Goal: Task Accomplishment & Management: Use online tool/utility

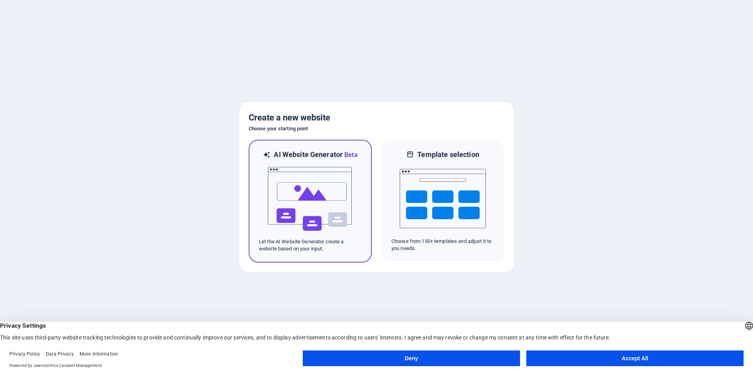
click at [297, 187] on img at bounding box center [310, 199] width 86 height 78
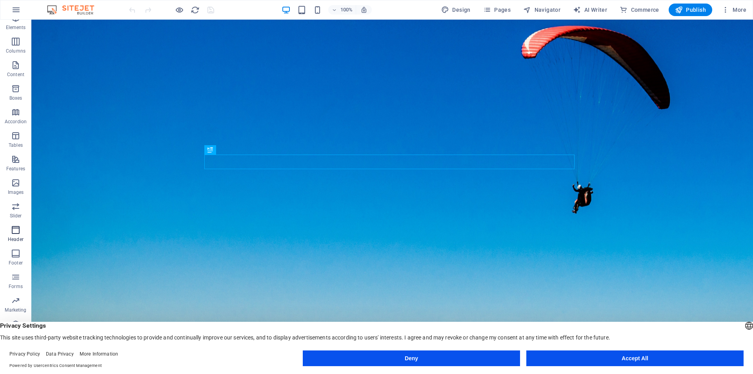
scroll to position [35, 0]
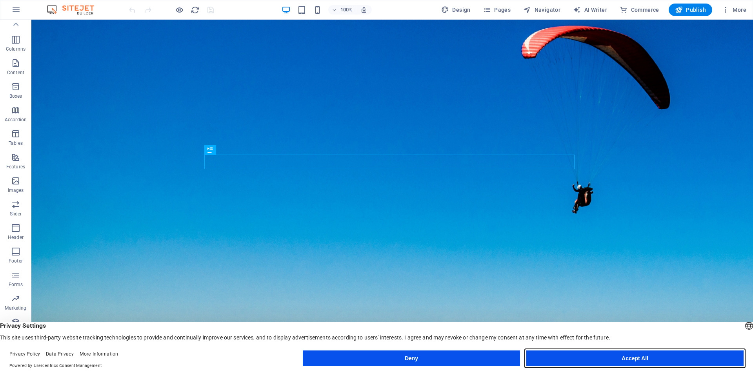
click at [666, 360] on button "Accept All" at bounding box center [634, 358] width 217 height 16
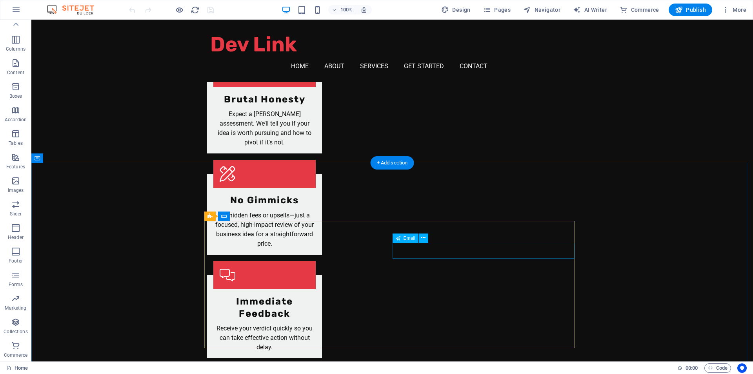
scroll to position [1109, 0]
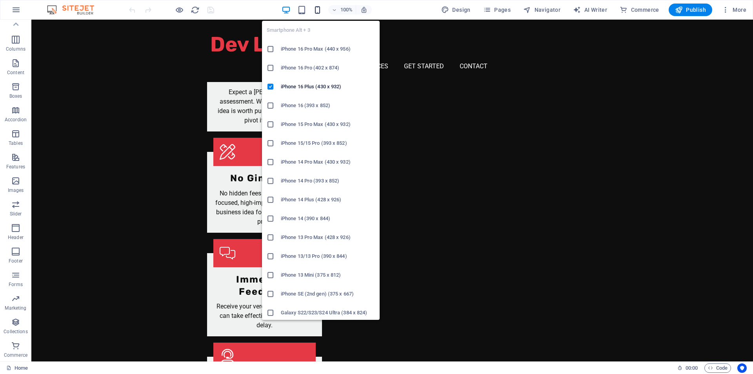
click at [318, 13] on icon "button" at bounding box center [317, 9] width 9 height 9
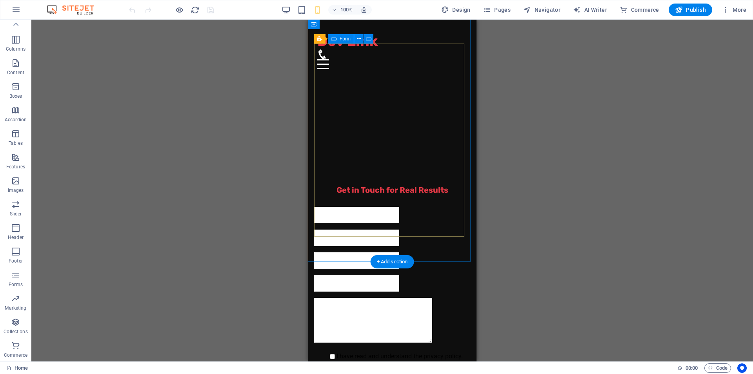
scroll to position [1451, 0]
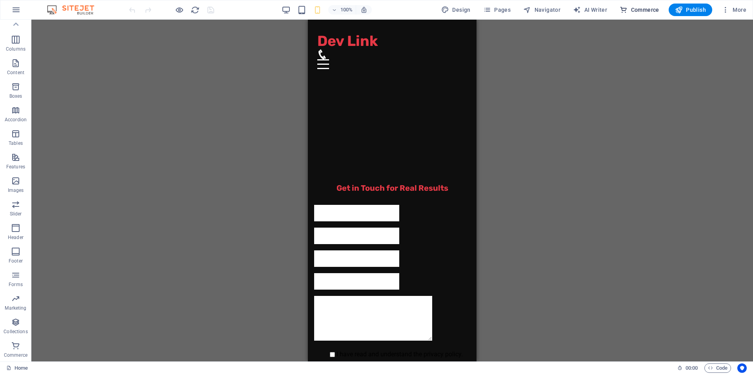
click at [651, 11] on span "Commerce" at bounding box center [639, 10] width 40 height 8
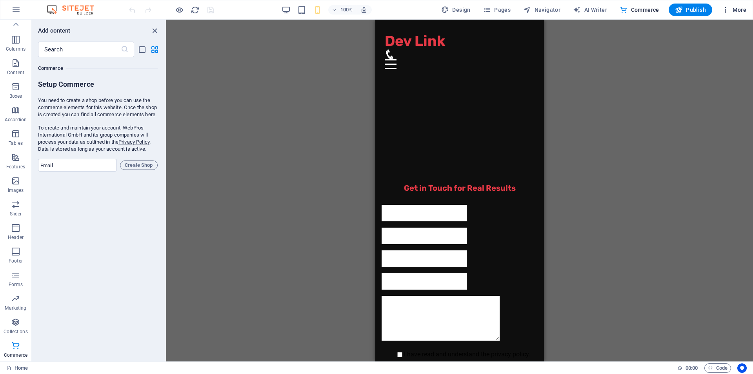
click at [733, 8] on span "More" at bounding box center [733, 10] width 25 height 8
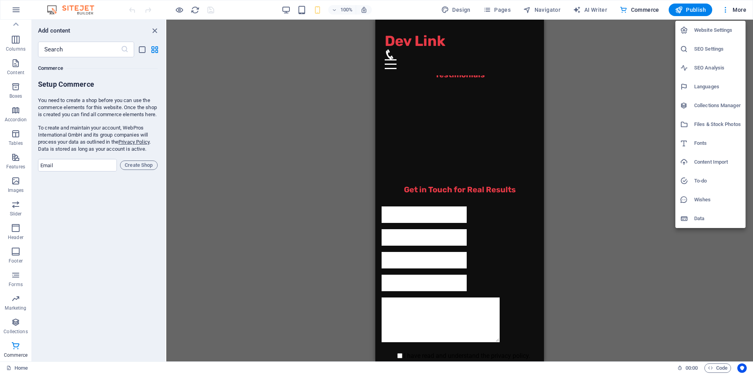
scroll to position [1442, 0]
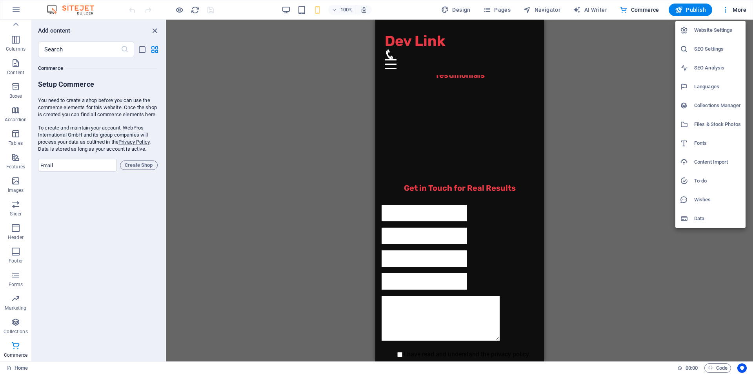
click at [497, 7] on div at bounding box center [376, 187] width 753 height 374
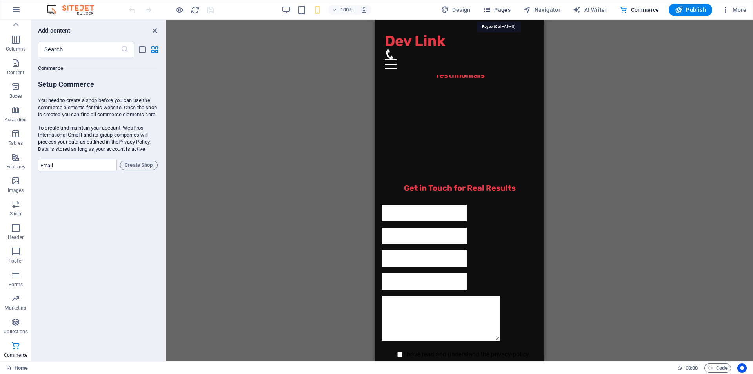
click at [490, 11] on icon "button" at bounding box center [487, 10] width 8 height 8
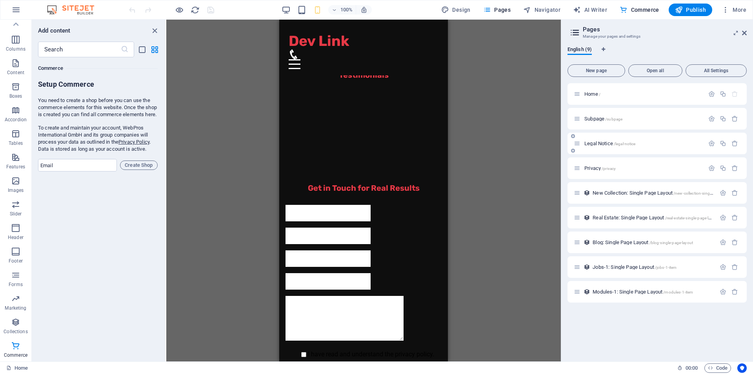
click at [602, 142] on span "Legal Notice /legal-notice" at bounding box center [609, 143] width 51 height 6
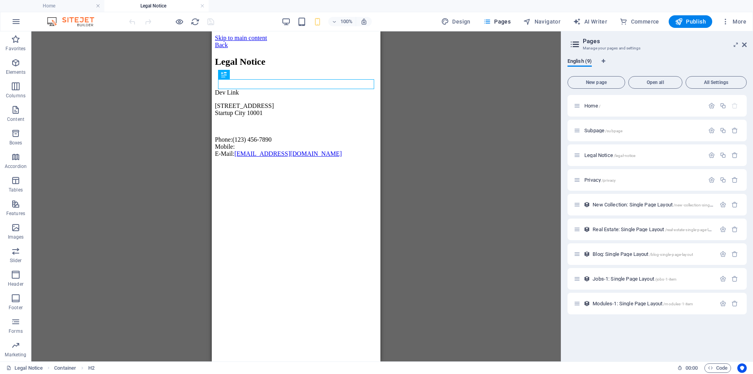
scroll to position [0, 0]
click at [279, 25] on div "100% Design Pages Navigator AI Writer Commerce Publish More" at bounding box center [438, 21] width 622 height 13
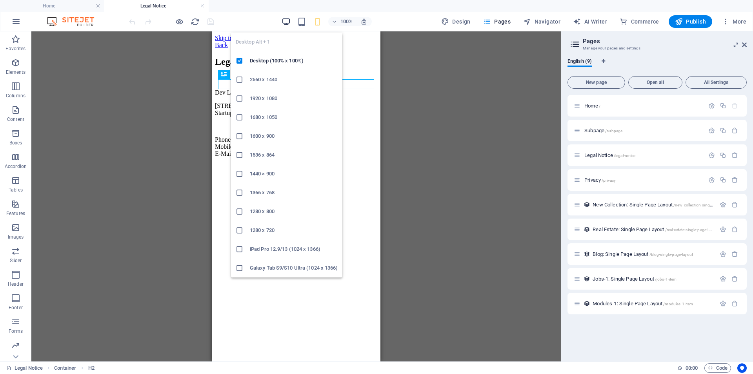
click at [286, 21] on icon "button" at bounding box center [285, 21] width 9 height 9
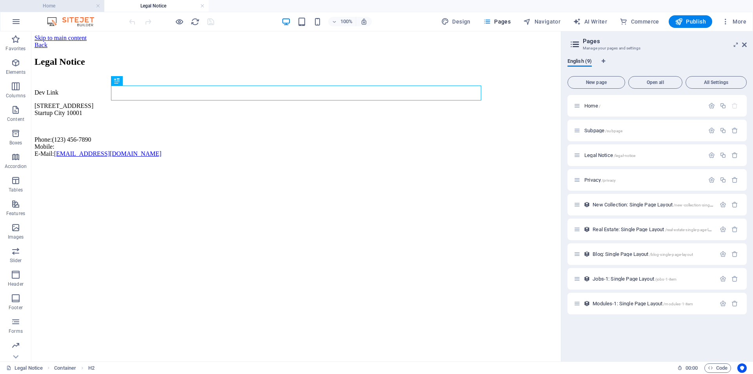
click at [61, 3] on h4 "Home" at bounding box center [52, 6] width 104 height 9
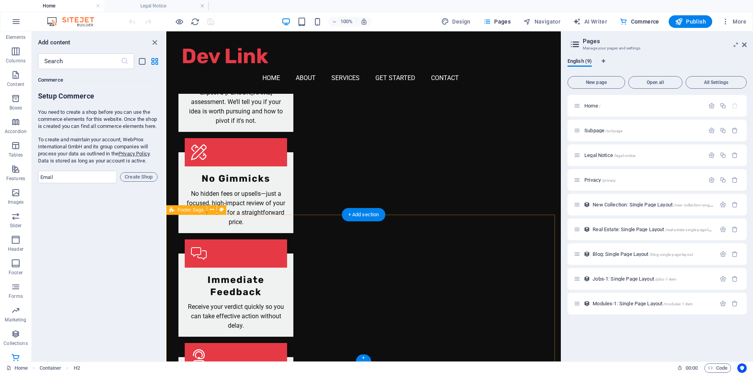
scroll to position [1110, 0]
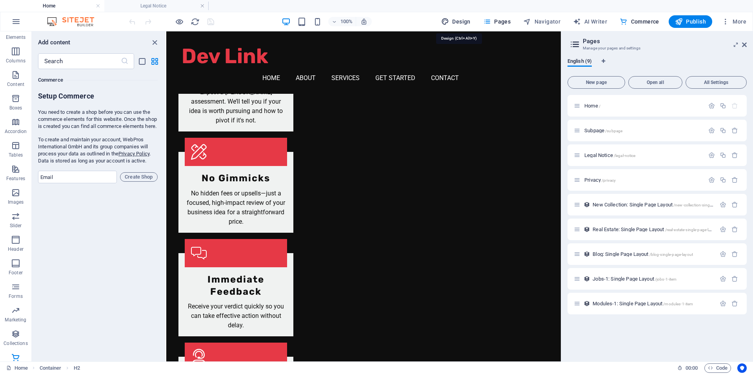
click at [455, 19] on span "Design" at bounding box center [455, 22] width 29 height 8
select select "px"
select select "200"
select select "px"
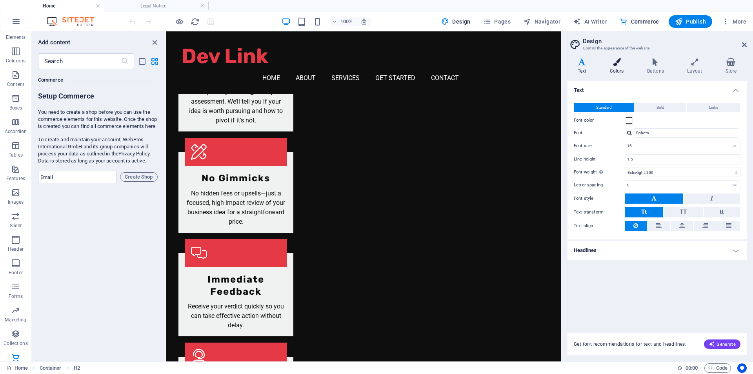
click at [614, 65] on icon at bounding box center [616, 62] width 34 height 8
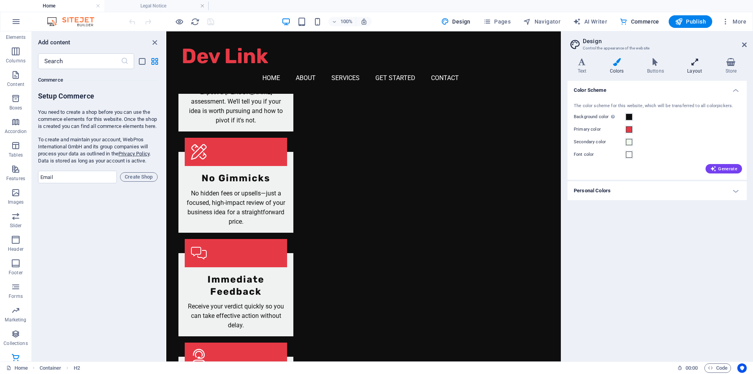
click at [698, 61] on icon at bounding box center [694, 62] width 35 height 8
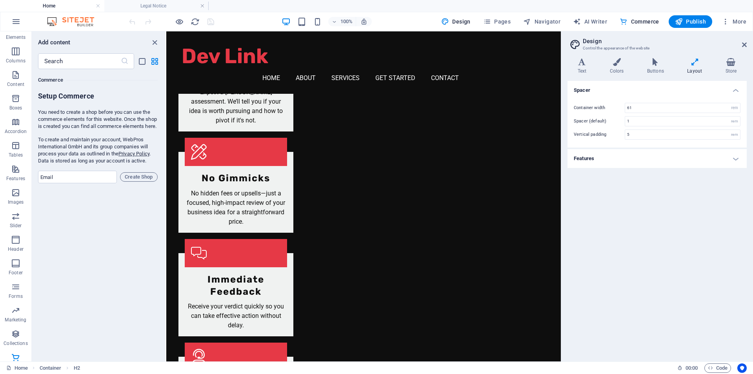
click at [677, 156] on h4 "Features" at bounding box center [656, 158] width 179 height 19
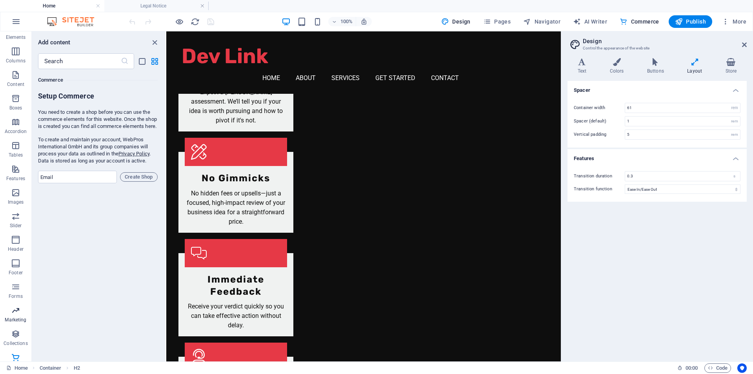
click at [16, 324] on span "Marketing" at bounding box center [15, 314] width 31 height 19
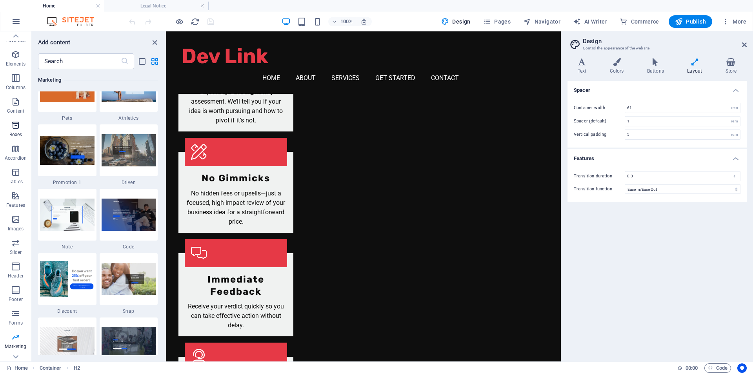
scroll to position [0, 0]
click at [65, 102] on div at bounding box center [67, 86] width 58 height 52
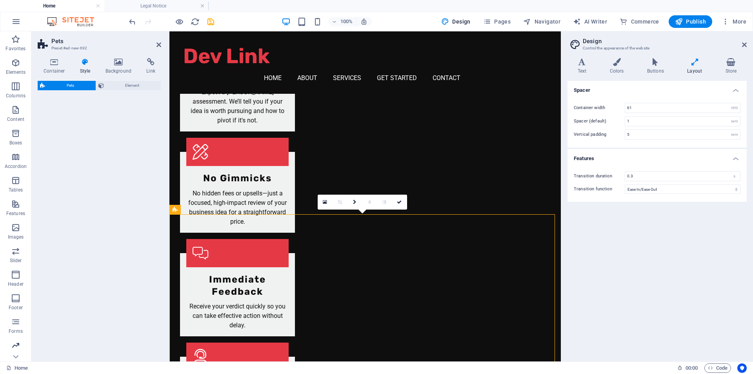
scroll to position [47, 0]
select select "%"
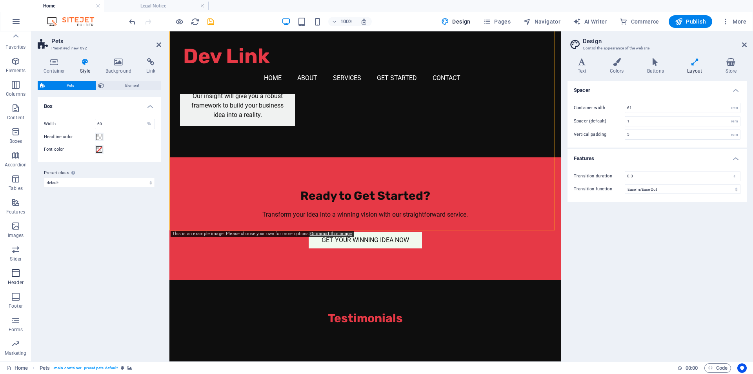
scroll to position [0, 0]
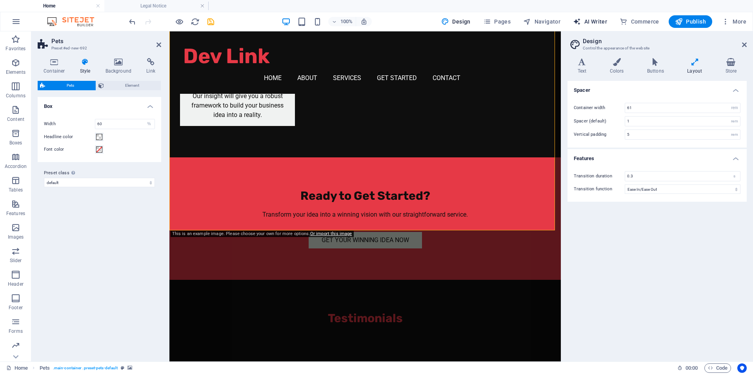
click at [597, 23] on span "AI Writer" at bounding box center [590, 22] width 34 height 8
select select "English"
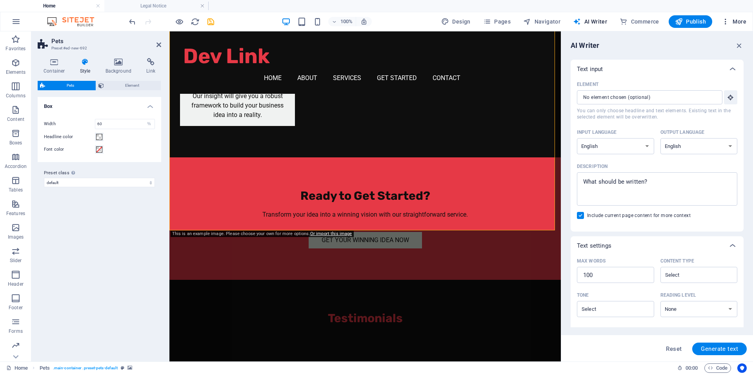
click at [741, 22] on span "More" at bounding box center [733, 22] width 25 height 8
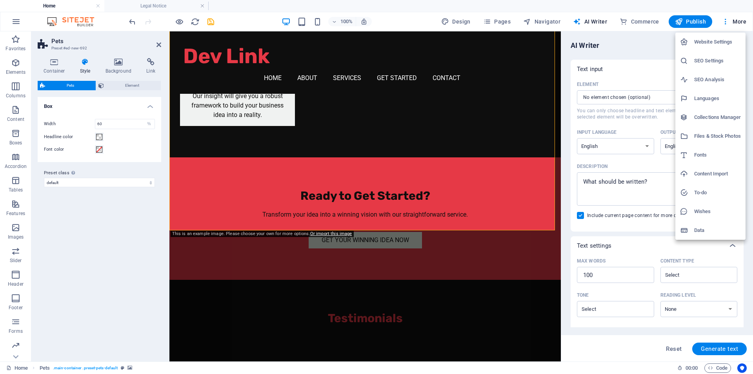
click at [700, 171] on h6 "Content Import" at bounding box center [717, 173] width 47 height 9
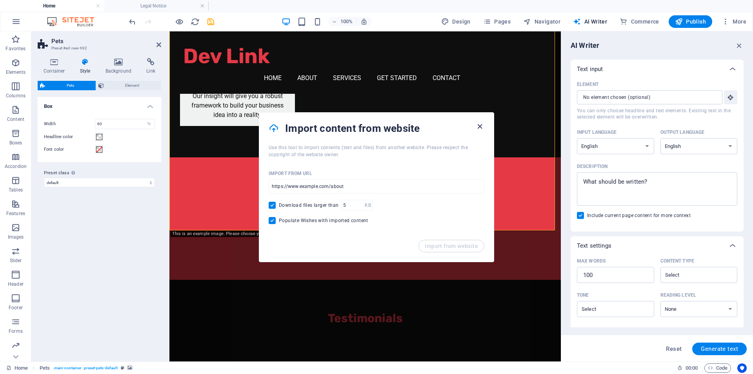
click at [477, 125] on icon "button" at bounding box center [479, 126] width 9 height 9
